Goal: Check status

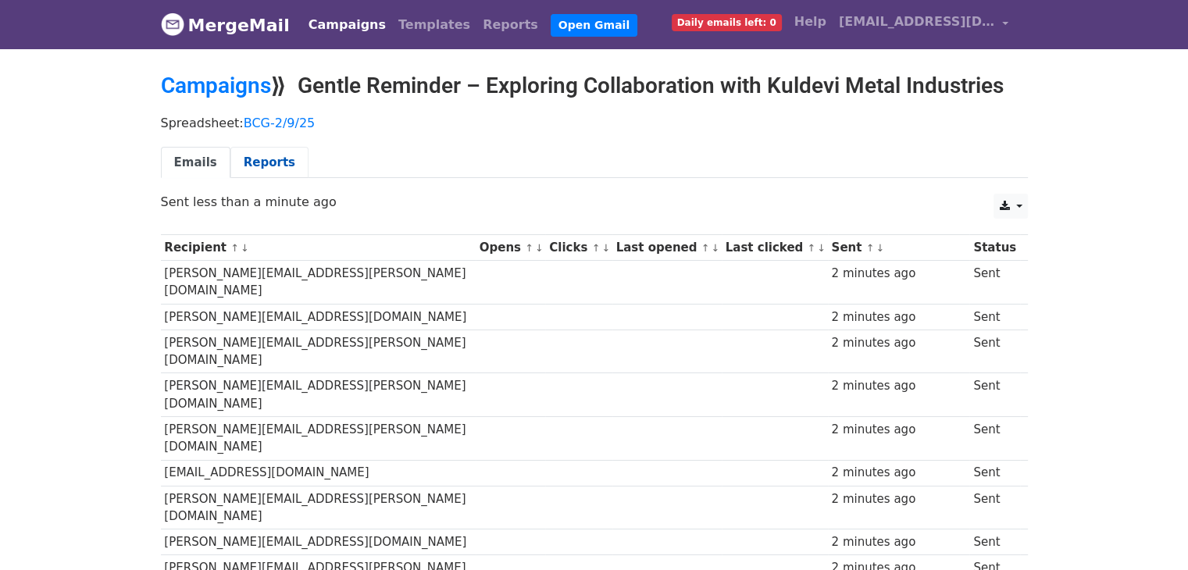
click at [266, 173] on link "Reports" at bounding box center [269, 163] width 78 height 32
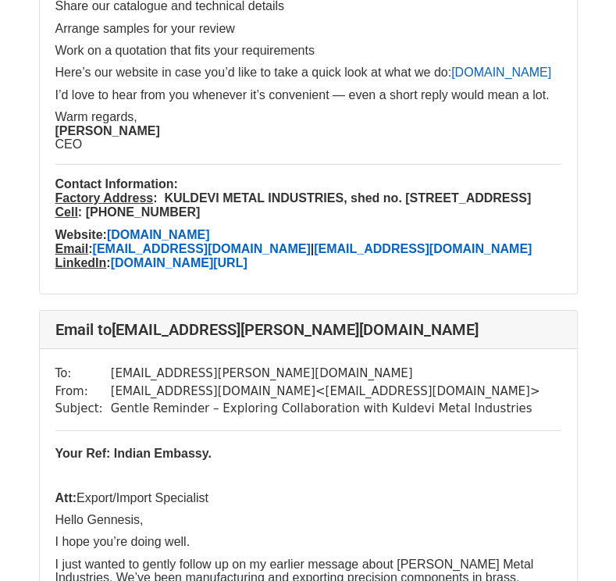
scroll to position [2687, 0]
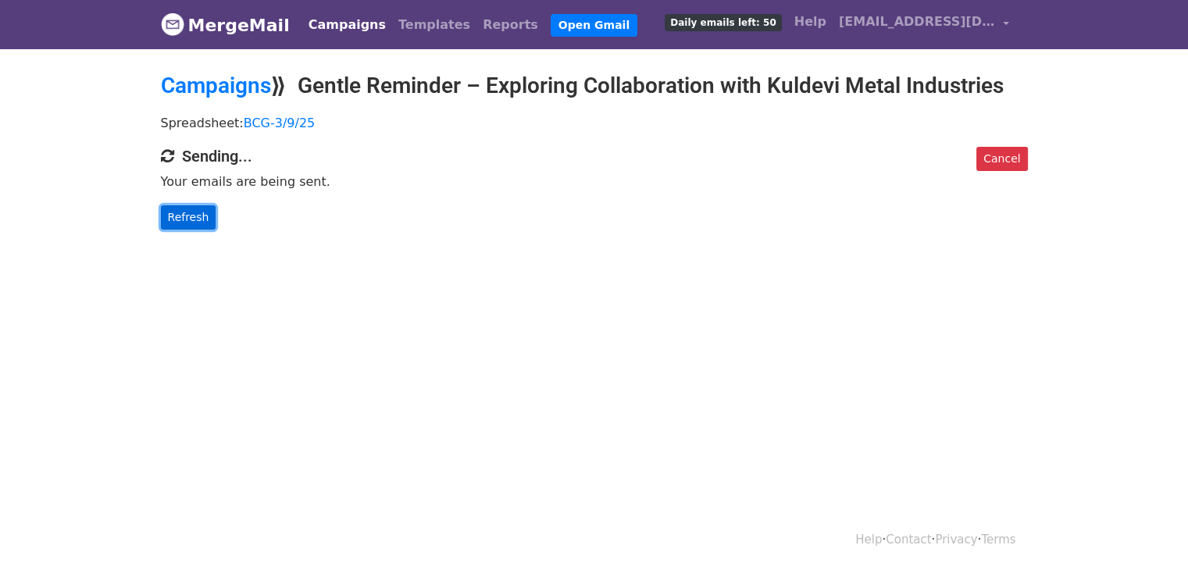
click at [182, 210] on link "Refresh" at bounding box center [188, 217] width 55 height 24
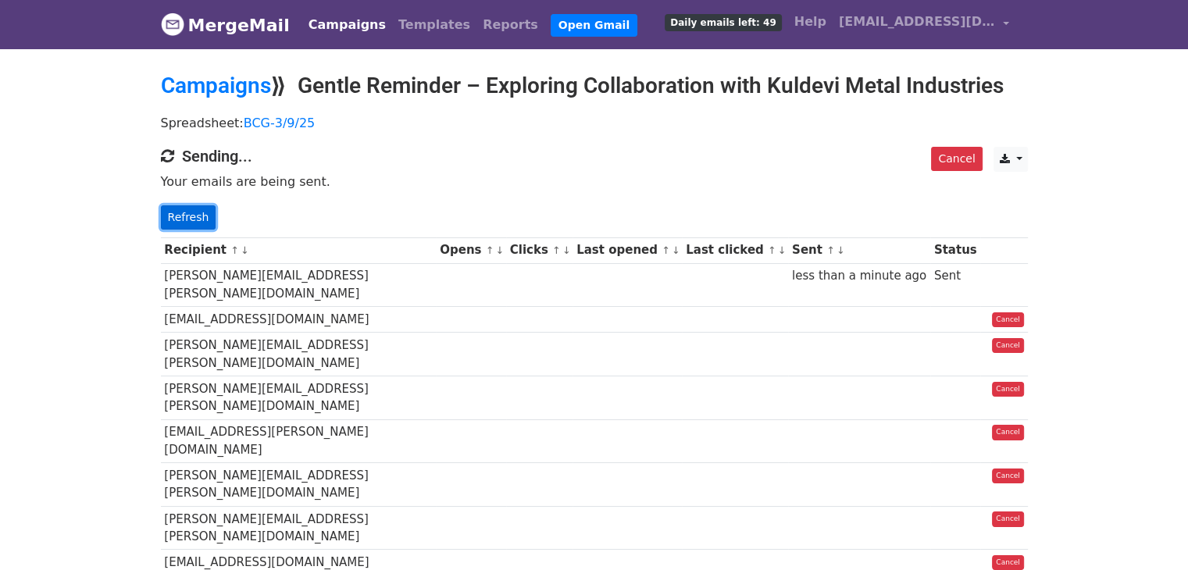
click at [199, 210] on link "Refresh" at bounding box center [188, 217] width 55 height 24
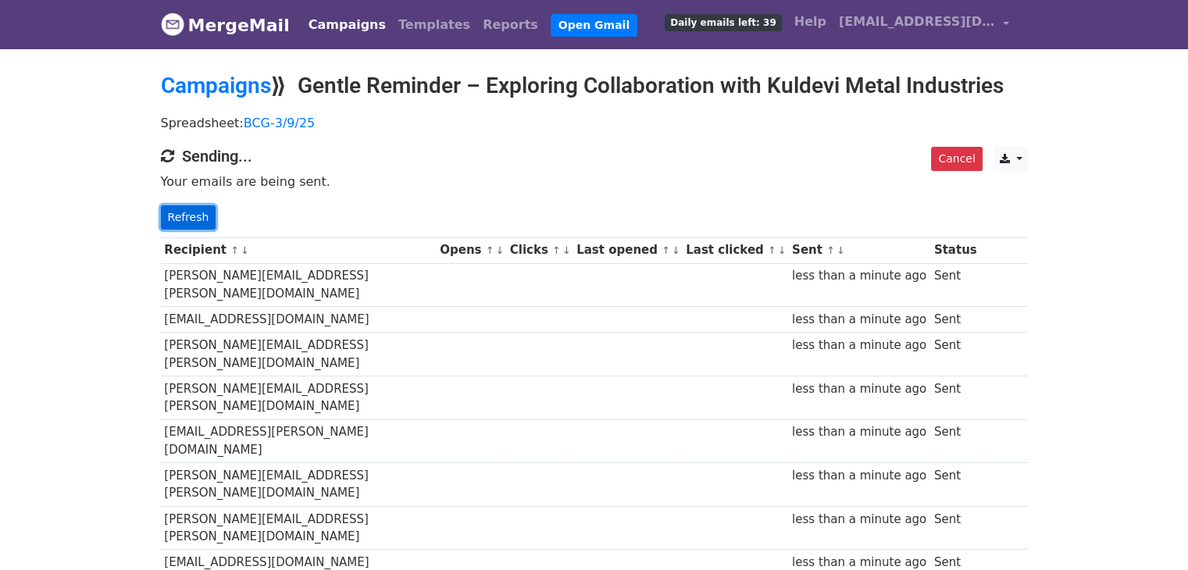
click at [174, 220] on link "Refresh" at bounding box center [188, 217] width 55 height 24
